Goal: Information Seeking & Learning: Learn about a topic

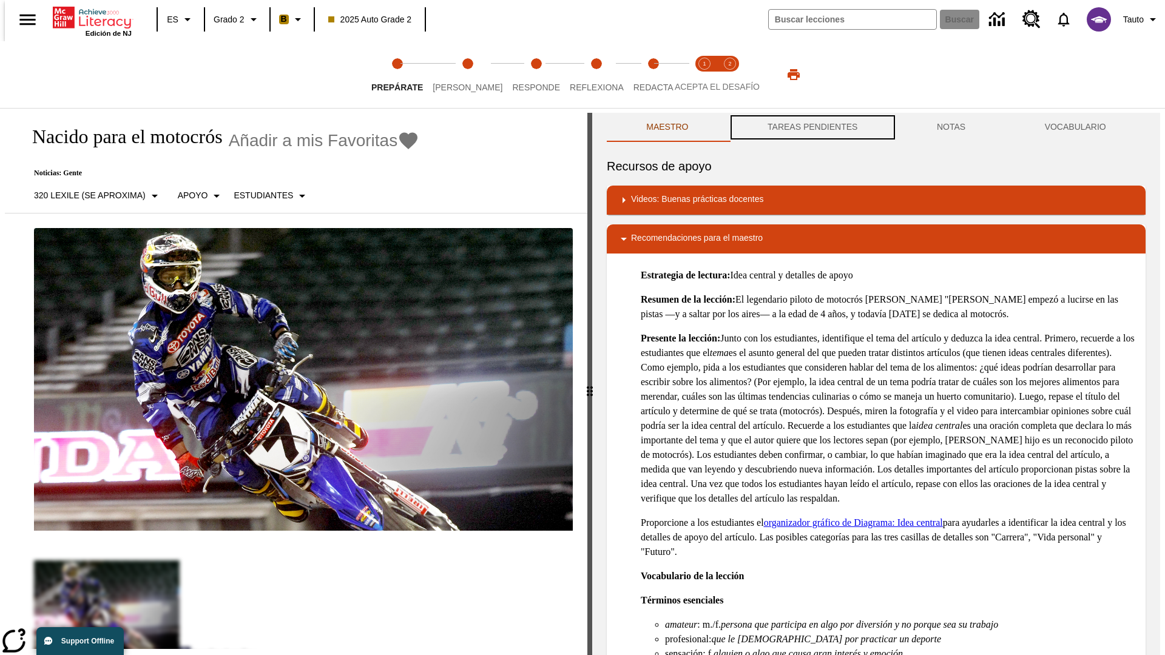
click at [811, 127] on button "TAREAS PENDIENTES" at bounding box center [812, 127] width 169 height 29
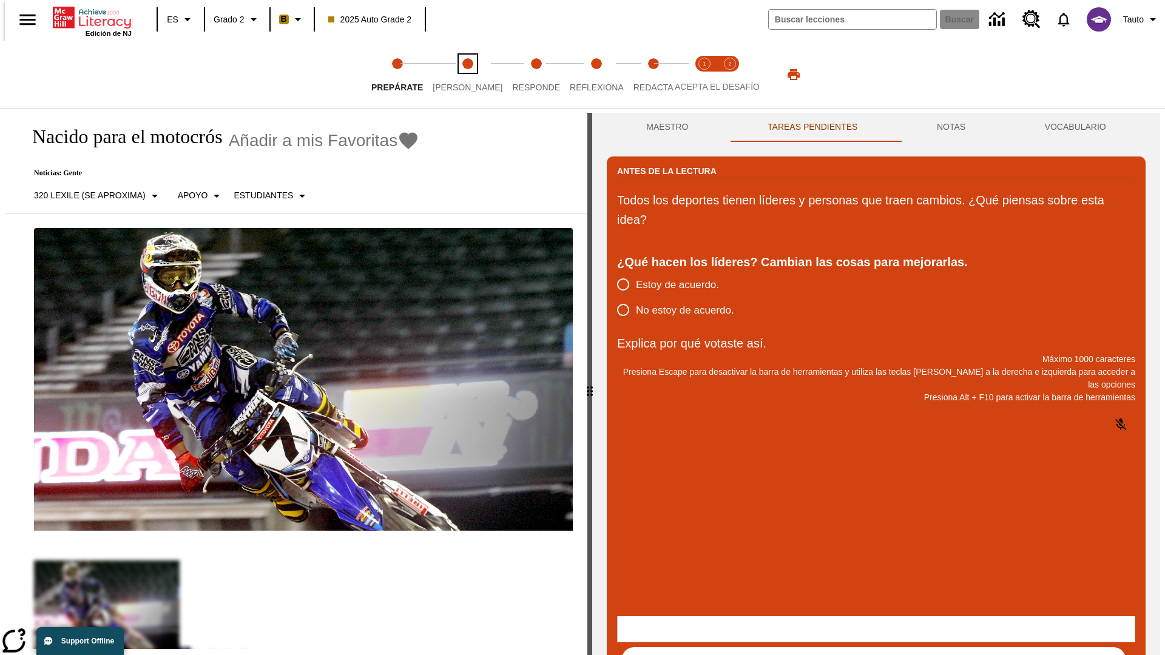
click at [457, 75] on span "[PERSON_NAME]" at bounding box center [468, 83] width 70 height 22
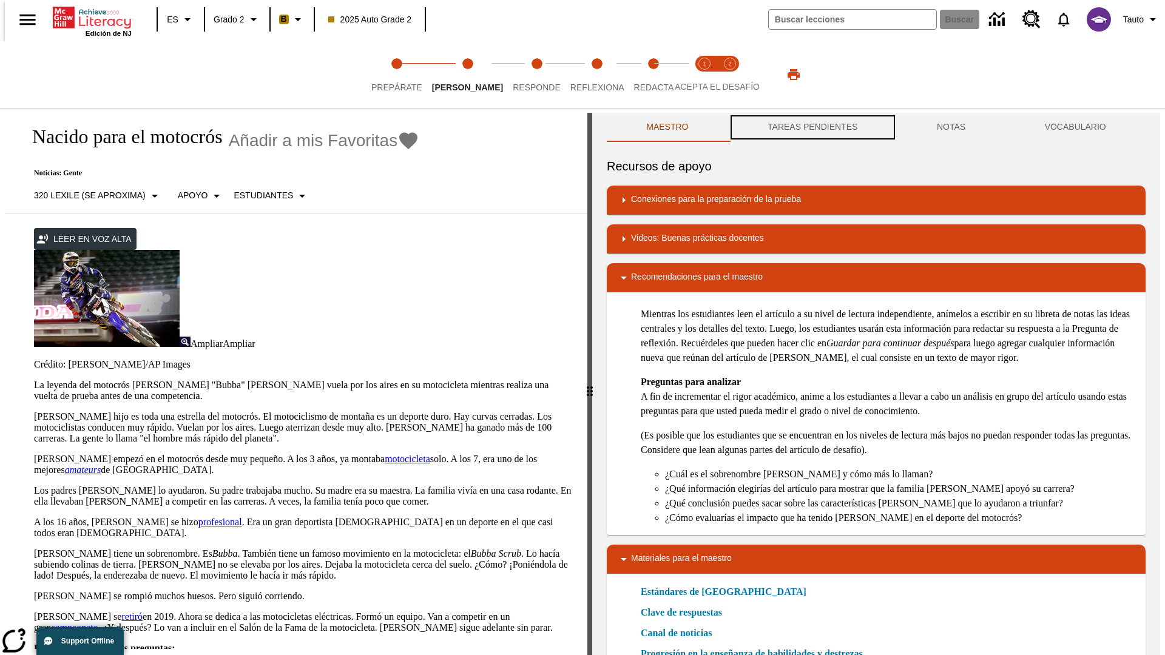
scroll to position [1, 0]
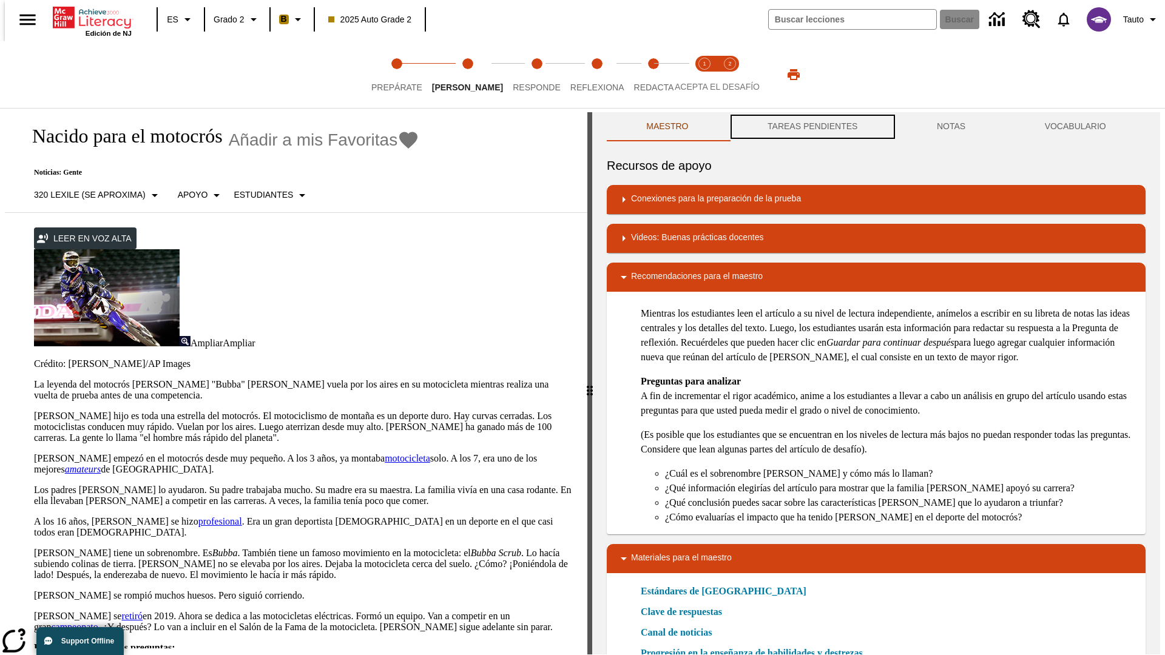
click at [811, 127] on button "TAREAS PENDIENTES" at bounding box center [812, 126] width 169 height 29
